Goal: Task Accomplishment & Management: Manage account settings

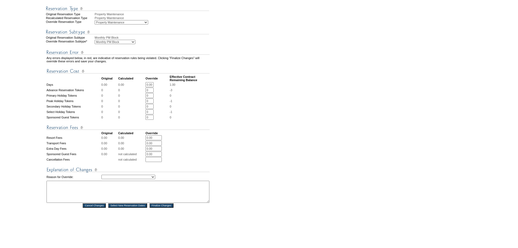
scroll to position [163, 0]
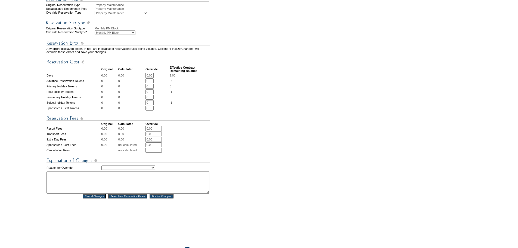
click at [100, 190] on textarea at bounding box center [127, 182] width 163 height 22
paste textarea "Adjusting to disposition for exit of Jumentos - DH"
type textarea "Adjusting to disposition for exit of Jumentos - DH"
click at [110, 170] on select "Creating Continuous Stay Days Rebooked After Cancellation Editing Occupant Expe…" at bounding box center [128, 167] width 54 height 4
select select "1036"
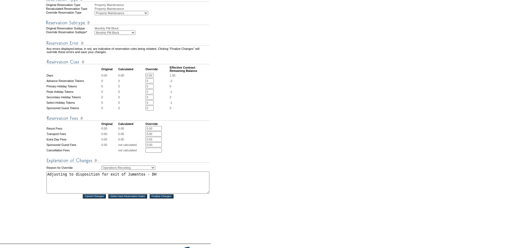
click at [101, 170] on select "Creating Continuous Stay Days Rebooked After Cancellation Editing Occupant Expe…" at bounding box center [128, 167] width 54 height 4
click at [270, 118] on form "Follow Us ::" at bounding box center [258, 54] width 516 height 432
click at [132, 35] on select "FF&E Projects Housekeeping/Deep Clean Monthly PM Block Planned Maintenance Prop…" at bounding box center [115, 32] width 41 height 4
click at [222, 30] on form "Follow Us ::" at bounding box center [258, 54] width 516 height 432
click at [124, 35] on select "FF&E Projects Housekeeping/Deep Clean Monthly PM Block Planned Maintenance Prop…" at bounding box center [115, 32] width 41 height 4
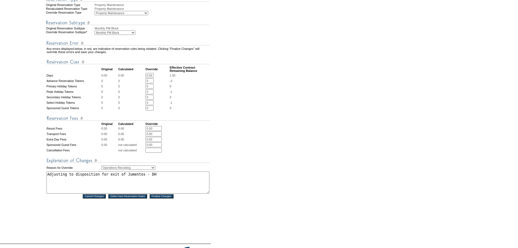
click at [119, 15] on select "Advanced Reservation Alternate Disposition Unit Business Hold Disposition Emplo…" at bounding box center [122, 13] width 54 height 4
select select "PropMaintDisposition"
click at [95, 15] on select "Advanced Reservation Alternate Disposition Unit Business Hold Disposition Emplo…" at bounding box center [122, 13] width 54 height 4
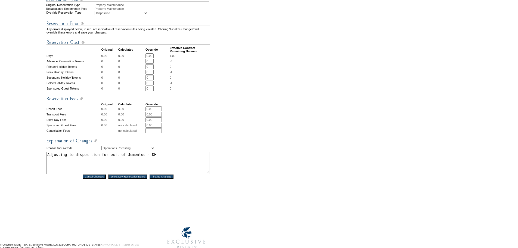
click at [281, 82] on form "Follow Us ::" at bounding box center [258, 44] width 516 height 413
click at [159, 179] on input "Finalize Changes" at bounding box center [161, 176] width 24 height 4
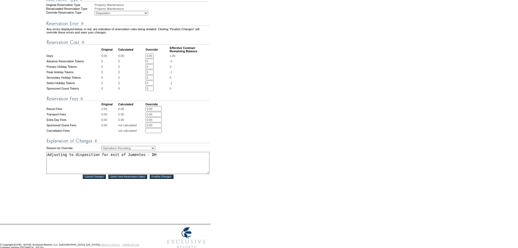
click at [159, 179] on input "Finalize Changes" at bounding box center [161, 176] width 24 height 4
